Goal: Task Accomplishment & Management: Use online tool/utility

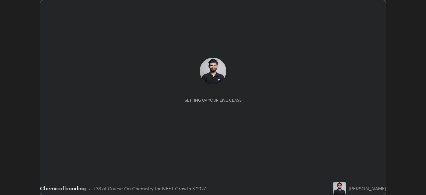
scroll to position [195, 426]
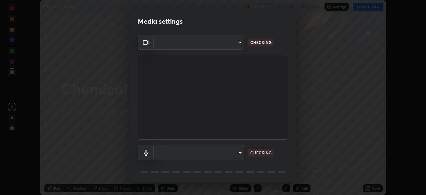
type input "09774d7d098996594ab6bce95c38d17c558d4da6542d49d5e665f1ab1cfd73a1"
click at [236, 153] on body "Erase all Chemical bonding Recording CLASS STARTS IN 5 MINS Settings START CLAS…" at bounding box center [213, 97] width 426 height 195
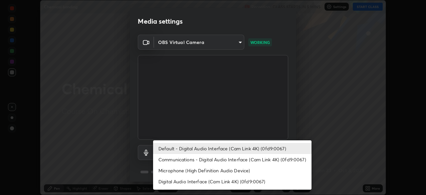
click at [237, 153] on li "Default - Digital Audio Interface (Cam Link 4K) (0fd9:0067)" at bounding box center [232, 148] width 158 height 11
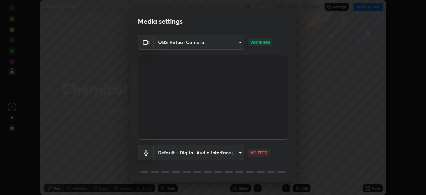
click at [237, 154] on body "Erase all Chemical bonding Recording CLASS STARTS IN 5 MINS Settings START CLAS…" at bounding box center [213, 97] width 426 height 195
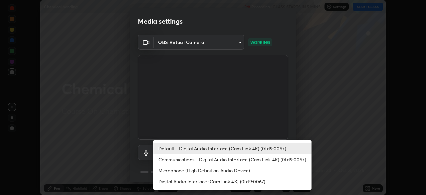
click at [239, 161] on li "Communications - Digital Audio Interface (Cam Link 4K) (0fd9:0067)" at bounding box center [232, 159] width 158 height 11
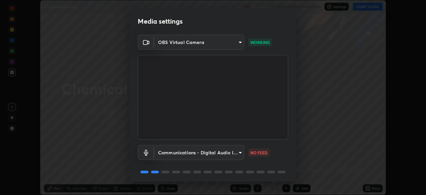
click at [235, 151] on body "Erase all Chemical bonding Recording CLASS STARTS IN 5 MINS Settings START CLAS…" at bounding box center [213, 97] width 426 height 195
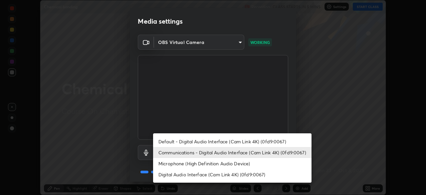
click at [233, 138] on li "Default - Digital Audio Interface (Cam Link 4K) (0fd9:0067)" at bounding box center [232, 141] width 158 height 11
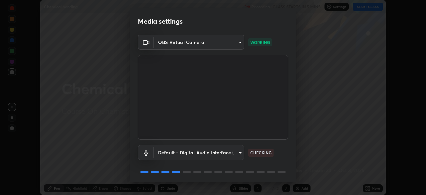
type input "default"
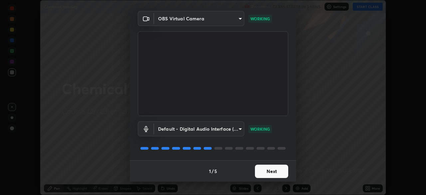
click at [279, 171] on button "Next" at bounding box center [271, 170] width 33 height 13
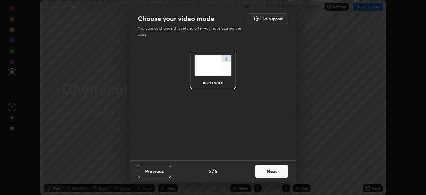
scroll to position [0, 0]
click at [279, 170] on button "Next" at bounding box center [271, 170] width 33 height 13
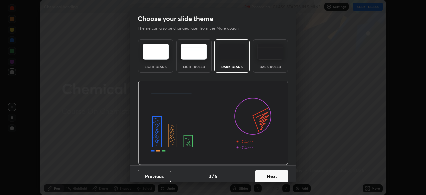
scroll to position [5, 0]
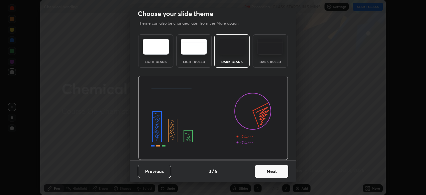
click at [277, 168] on button "Next" at bounding box center [271, 170] width 33 height 13
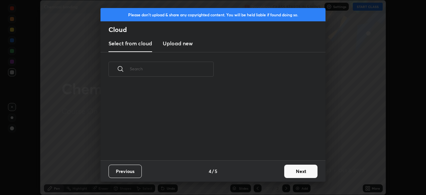
scroll to position [74, 214]
click at [287, 169] on button "Next" at bounding box center [300, 170] width 33 height 13
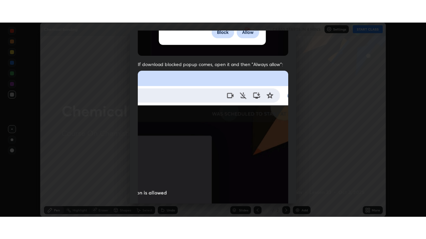
scroll to position [159, 0]
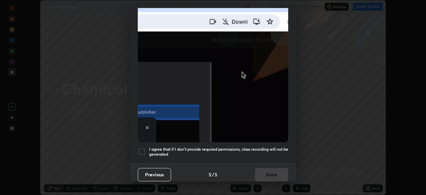
click at [264, 148] on h5 "I agree that if I don't provide required permissions, class recording will not …" at bounding box center [218, 151] width 139 height 10
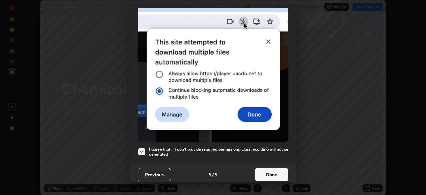
click at [269, 171] on button "Done" at bounding box center [271, 174] width 33 height 13
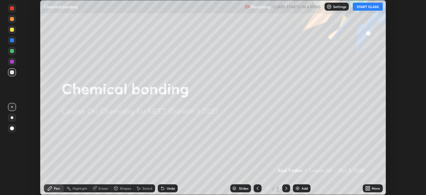
click at [372, 184] on div "More" at bounding box center [373, 188] width 20 height 8
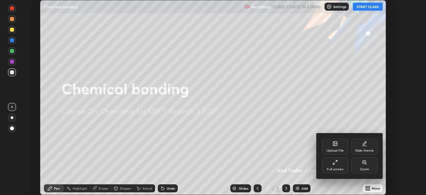
click at [336, 167] on div "Full screen" at bounding box center [335, 168] width 17 height 3
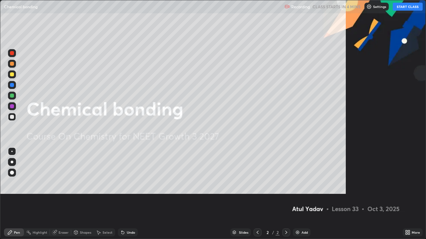
scroll to position [239, 426]
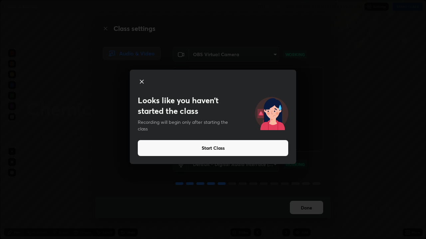
click at [259, 146] on button "Start Class" at bounding box center [213, 148] width 150 height 16
click at [212, 149] on button "Start Class" at bounding box center [213, 148] width 150 height 16
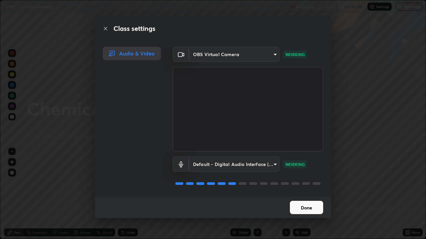
click at [300, 194] on button "Done" at bounding box center [306, 207] width 33 height 13
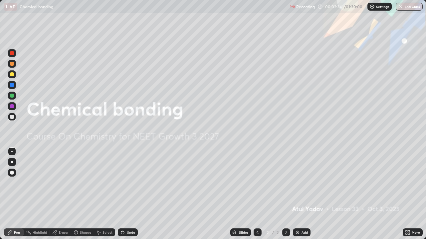
click at [297, 194] on img at bounding box center [297, 232] width 5 height 5
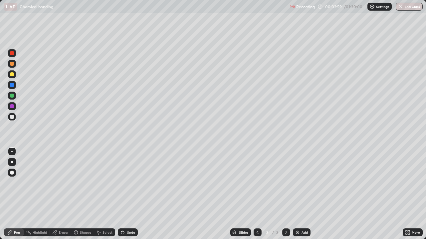
click at [13, 93] on div at bounding box center [12, 96] width 8 height 8
click at [65, 194] on div "Eraser" at bounding box center [64, 232] width 10 height 3
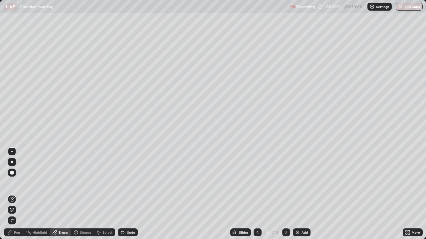
click at [13, 194] on div "Pen" at bounding box center [14, 233] width 20 height 8
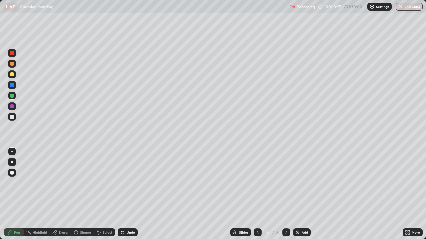
click at [127, 194] on div "Undo" at bounding box center [131, 232] width 8 height 3
click at [126, 194] on div "Undo" at bounding box center [128, 233] width 20 height 8
click at [127, 194] on div "Undo" at bounding box center [126, 232] width 23 height 13
click at [128, 194] on div "Undo" at bounding box center [126, 232] width 23 height 13
click at [12, 85] on div at bounding box center [12, 85] width 4 height 4
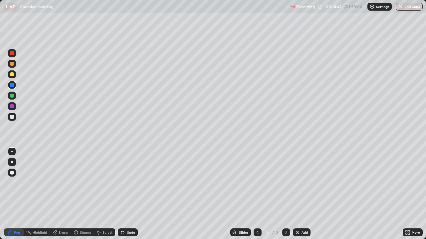
click at [13, 73] on div at bounding box center [12, 75] width 4 height 4
click at [13, 165] on div at bounding box center [12, 162] width 8 height 8
click at [55, 194] on icon at bounding box center [54, 233] width 4 height 4
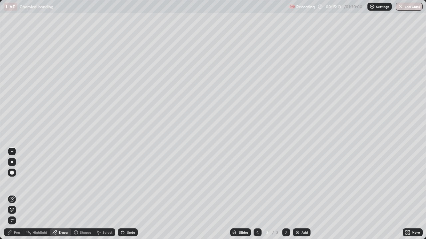
click at [17, 194] on div "Pen" at bounding box center [17, 232] width 6 height 3
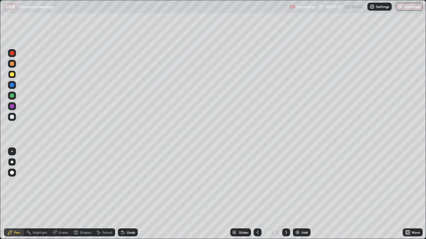
click at [59, 194] on div "Eraser" at bounding box center [64, 232] width 10 height 3
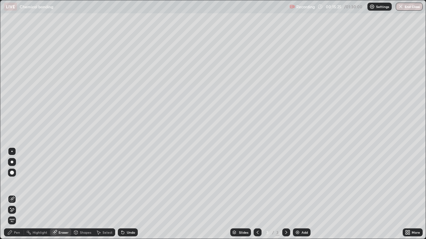
click at [17, 194] on div "Pen" at bounding box center [17, 232] width 6 height 3
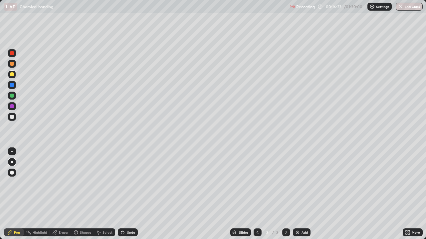
click at [15, 106] on div at bounding box center [12, 106] width 8 height 8
click at [130, 194] on div "Undo" at bounding box center [131, 232] width 8 height 3
click at [129, 194] on div "Undo" at bounding box center [131, 232] width 8 height 3
click at [125, 194] on div "Undo" at bounding box center [128, 233] width 20 height 8
click at [127, 194] on div "Undo" at bounding box center [128, 233] width 20 height 8
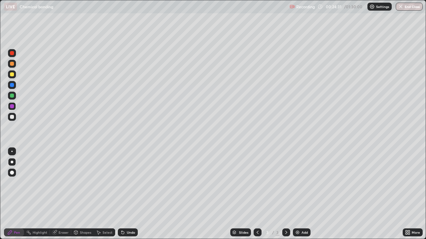
click at [126, 194] on div "Undo" at bounding box center [128, 233] width 20 height 8
click at [124, 194] on icon at bounding box center [122, 232] width 5 height 5
click at [122, 194] on icon at bounding box center [122, 232] width 5 height 5
click at [296, 194] on img at bounding box center [297, 232] width 5 height 5
click at [256, 194] on icon at bounding box center [257, 232] width 5 height 5
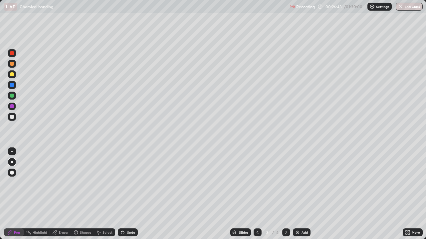
click at [285, 194] on icon at bounding box center [285, 232] width 5 height 5
click at [12, 75] on div at bounding box center [12, 75] width 4 height 4
click at [13, 95] on div at bounding box center [12, 96] width 4 height 4
click at [121, 194] on icon at bounding box center [122, 233] width 3 height 3
click at [127, 194] on div "Undo" at bounding box center [131, 232] width 8 height 3
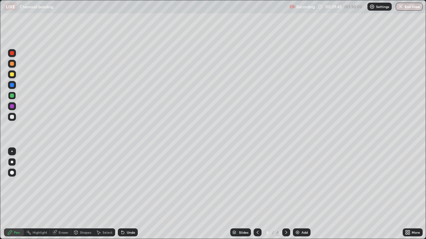
click at [13, 75] on div at bounding box center [12, 75] width 4 height 4
click at [127, 194] on div "Undo" at bounding box center [131, 232] width 8 height 3
click at [10, 117] on div at bounding box center [12, 117] width 4 height 4
click at [12, 106] on div at bounding box center [12, 106] width 4 height 4
click at [15, 75] on div at bounding box center [12, 75] width 8 height 8
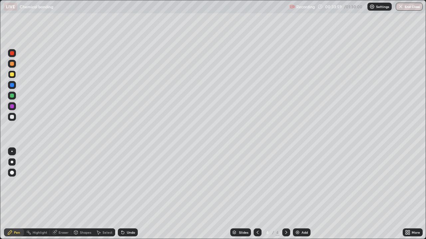
click at [127, 194] on div "Undo" at bounding box center [131, 232] width 8 height 3
click at [257, 194] on icon at bounding box center [257, 232] width 5 height 5
click at [285, 194] on icon at bounding box center [285, 232] width 5 height 5
click at [12, 85] on div at bounding box center [12, 85] width 4 height 4
click at [128, 194] on div "Undo" at bounding box center [128, 233] width 20 height 8
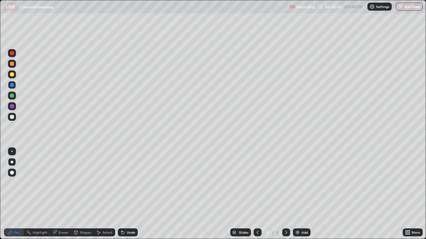
click at [127, 194] on div "Undo" at bounding box center [128, 233] width 20 height 8
click at [129, 194] on div "Undo" at bounding box center [131, 232] width 8 height 3
click at [15, 96] on div at bounding box center [12, 96] width 8 height 8
click at [11, 86] on div at bounding box center [12, 85] width 4 height 4
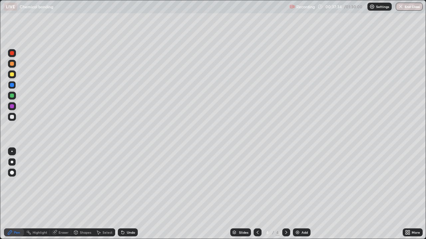
click at [12, 73] on div at bounding box center [12, 75] width 4 height 4
click at [12, 53] on div at bounding box center [12, 53] width 4 height 4
click at [13, 94] on div at bounding box center [12, 96] width 4 height 4
click at [256, 194] on div at bounding box center [257, 233] width 8 height 8
click at [255, 194] on icon at bounding box center [257, 232] width 5 height 5
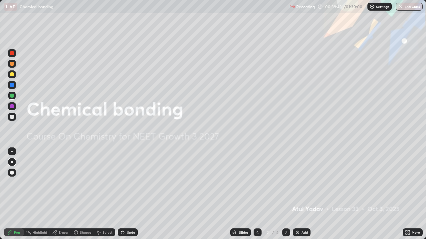
click at [285, 194] on icon at bounding box center [285, 232] width 5 height 5
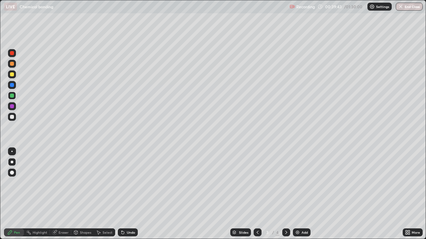
click at [286, 194] on div at bounding box center [286, 233] width 8 height 8
click at [257, 194] on icon at bounding box center [257, 232] width 5 height 5
click at [285, 194] on icon at bounding box center [285, 232] width 5 height 5
click at [10, 194] on div at bounding box center [12, 186] width 11 height 80
click at [301, 194] on div "Add" at bounding box center [304, 232] width 6 height 3
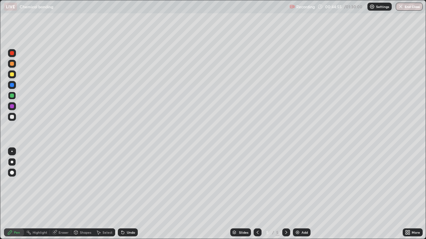
click at [12, 64] on div at bounding box center [12, 64] width 4 height 4
click at [126, 194] on div "Undo" at bounding box center [128, 233] width 20 height 8
click at [122, 194] on icon at bounding box center [122, 233] width 3 height 3
click at [130, 194] on div "Undo" at bounding box center [128, 233] width 20 height 8
click at [131, 194] on div "Undo" at bounding box center [131, 232] width 8 height 3
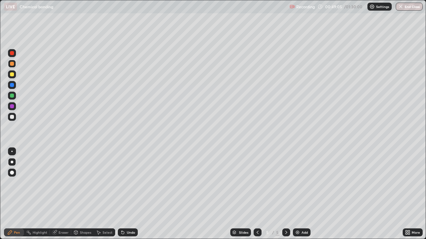
click at [130, 194] on div "Undo" at bounding box center [128, 233] width 20 height 8
click at [13, 73] on div at bounding box center [12, 75] width 4 height 4
click at [13, 54] on div at bounding box center [12, 53] width 4 height 4
click at [256, 194] on icon at bounding box center [257, 232] width 5 height 5
click at [257, 194] on icon at bounding box center [257, 232] width 5 height 5
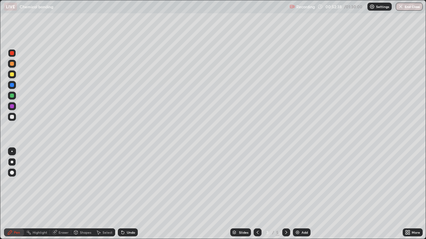
click at [285, 194] on icon at bounding box center [285, 232] width 5 height 5
click at [12, 85] on div at bounding box center [12, 85] width 4 height 4
click at [127, 194] on div "Undo" at bounding box center [128, 233] width 20 height 8
click at [128, 194] on div "Undo" at bounding box center [128, 233] width 20 height 8
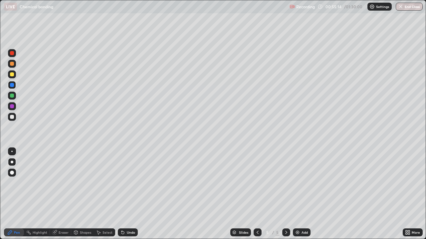
click at [299, 194] on img at bounding box center [297, 232] width 5 height 5
click at [79, 194] on div "Shapes" at bounding box center [82, 233] width 23 height 8
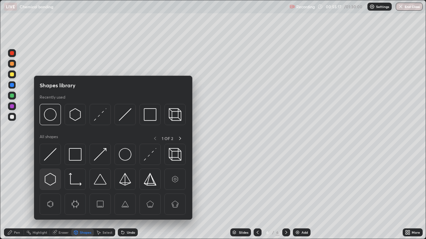
click at [55, 184] on img at bounding box center [50, 179] width 13 height 13
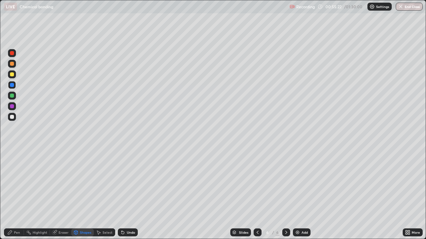
click at [76, 194] on icon at bounding box center [76, 233] width 0 height 2
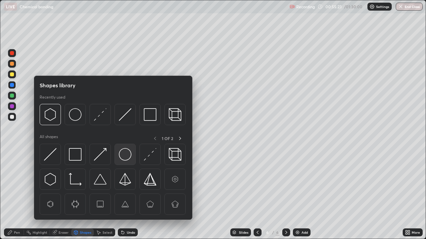
click at [123, 154] on img at bounding box center [125, 154] width 13 height 13
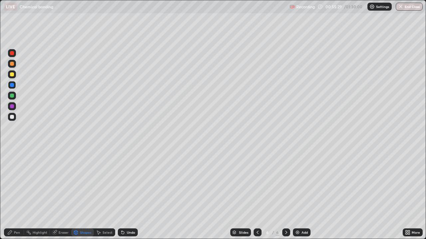
click at [14, 194] on div "Pen" at bounding box center [17, 232] width 6 height 3
click at [257, 194] on icon at bounding box center [257, 232] width 5 height 5
click at [0, 151] on div "Setting up your live class" at bounding box center [213, 119] width 426 height 239
click at [283, 194] on icon at bounding box center [285, 232] width 5 height 5
click at [300, 194] on div "Add" at bounding box center [302, 233] width 18 height 8
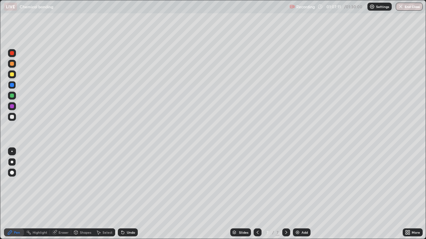
click at [301, 194] on div "Add" at bounding box center [304, 232] width 6 height 3
click at [126, 194] on div "Undo" at bounding box center [128, 233] width 20 height 8
click at [12, 106] on div at bounding box center [12, 106] width 4 height 4
click at [129, 194] on div "Undo" at bounding box center [128, 233] width 20 height 8
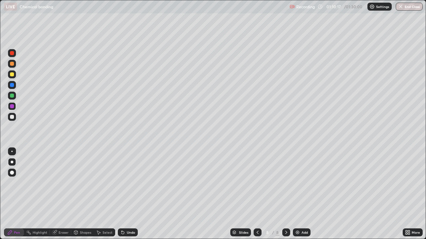
click at [129, 194] on div "Undo" at bounding box center [128, 233] width 20 height 8
click at [12, 96] on div at bounding box center [12, 96] width 4 height 4
click at [15, 74] on div at bounding box center [12, 75] width 8 height 8
click at [216, 194] on div "Slides 8 / 8 Add" at bounding box center [270, 232] width 265 height 13
click at [12, 96] on div at bounding box center [12, 96] width 4 height 4
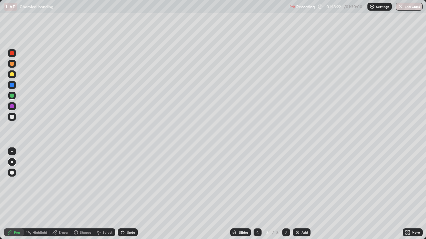
click at [305, 194] on div "Add" at bounding box center [304, 232] width 6 height 3
click at [15, 53] on div at bounding box center [12, 53] width 8 height 8
click at [129, 194] on div "Undo" at bounding box center [131, 232] width 8 height 3
click at [130, 194] on div "Undo" at bounding box center [128, 233] width 20 height 8
click at [300, 194] on div "Add" at bounding box center [302, 233] width 18 height 8
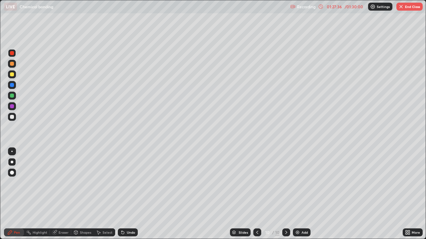
click at [12, 84] on div at bounding box center [12, 85] width 4 height 4
click at [12, 74] on div at bounding box center [12, 75] width 4 height 4
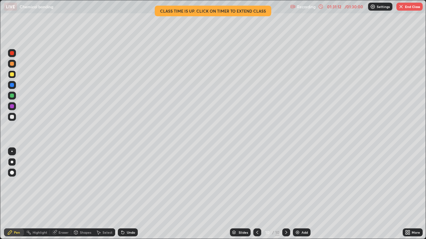
click at [300, 194] on div "Add" at bounding box center [302, 233] width 18 height 8
click at [341, 6] on div "01:31:13" at bounding box center [334, 7] width 19 height 4
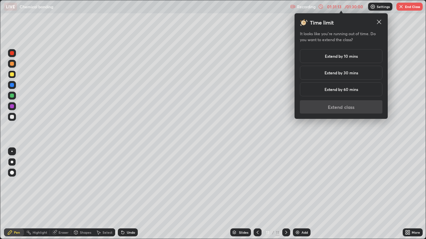
click at [335, 57] on h5 "Extend by 10 mins" at bounding box center [341, 56] width 33 height 6
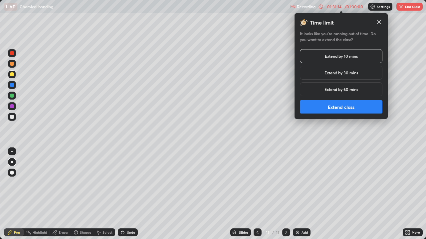
click at [328, 112] on button "Extend class" at bounding box center [341, 106] width 82 height 13
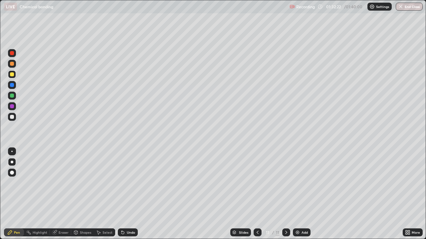
click at [0, 31] on div "Setting up your live class" at bounding box center [213, 119] width 426 height 239
click at [15, 64] on div at bounding box center [12, 64] width 8 height 8
click at [15, 55] on div at bounding box center [12, 53] width 8 height 8
click at [12, 53] on div at bounding box center [12, 53] width 4 height 4
click at [63, 194] on div "Eraser" at bounding box center [64, 232] width 10 height 3
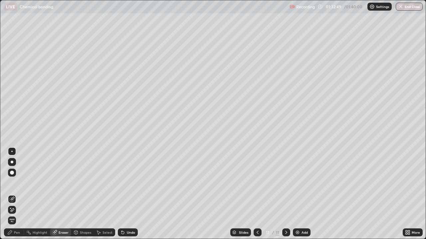
click at [13, 162] on div at bounding box center [12, 162] width 3 height 3
click at [18, 194] on div "Pen" at bounding box center [17, 232] width 6 height 3
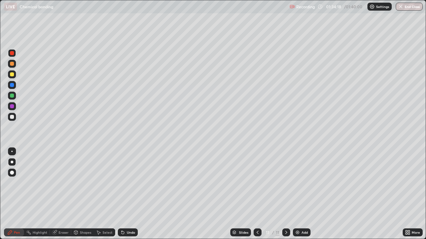
click at [14, 95] on div at bounding box center [12, 96] width 8 height 8
click at [127, 194] on div "Undo" at bounding box center [131, 232] width 8 height 3
click at [126, 194] on div "Undo" at bounding box center [128, 233] width 20 height 8
click at [13, 75] on div at bounding box center [12, 75] width 4 height 4
click at [410, 6] on button "End Class" at bounding box center [409, 7] width 26 height 8
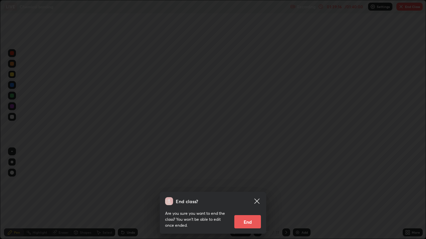
click at [247, 194] on button "End" at bounding box center [247, 222] width 27 height 13
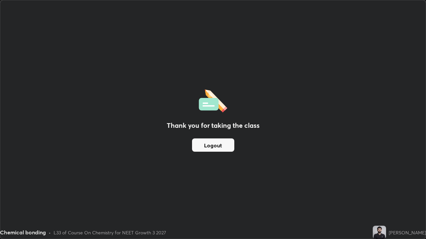
click at [218, 147] on button "Logout" at bounding box center [213, 145] width 42 height 13
